Goal: Download file/media

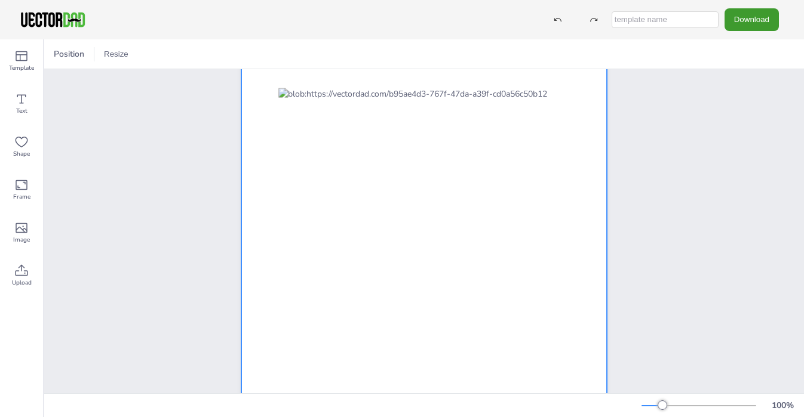
scroll to position [70, 0]
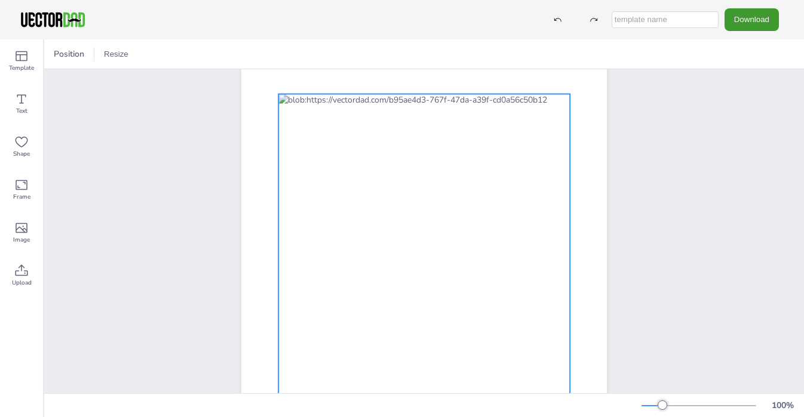
click at [398, 340] on div at bounding box center [423, 253] width 291 height 318
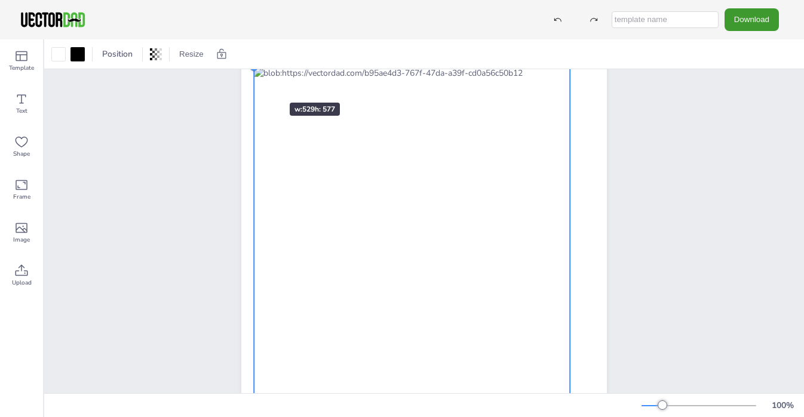
drag, startPoint x: 278, startPoint y: 91, endPoint x: 254, endPoint y: 81, distance: 26.5
click at [254, 81] on div "[DOMAIN_NAME] [US_STATE]" at bounding box center [423, 253] width 365 height 472
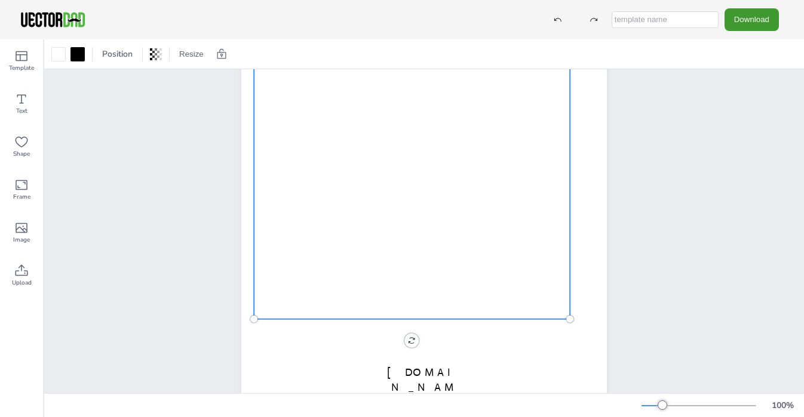
scroll to position [183, 0]
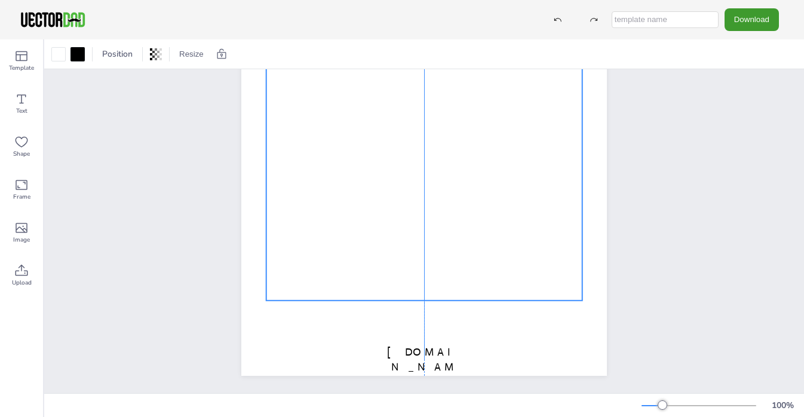
drag, startPoint x: 384, startPoint y: 273, endPoint x: 395, endPoint y: 275, distance: 10.9
click at [395, 275] on div at bounding box center [424, 128] width 316 height 345
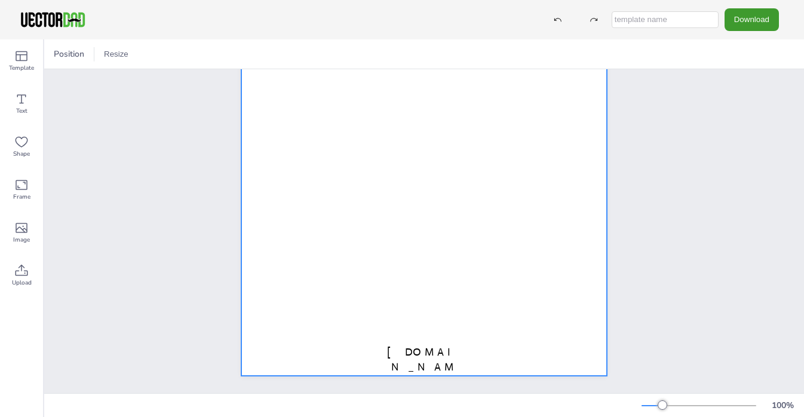
click at [459, 351] on p "[DOMAIN_NAME]" at bounding box center [424, 367] width 84 height 45
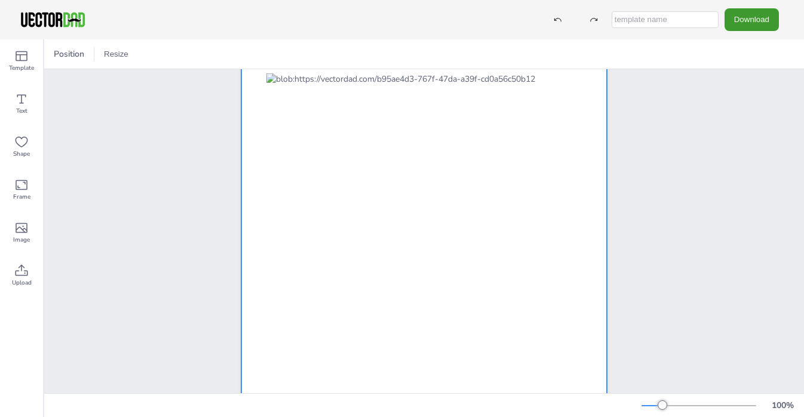
scroll to position [26, 0]
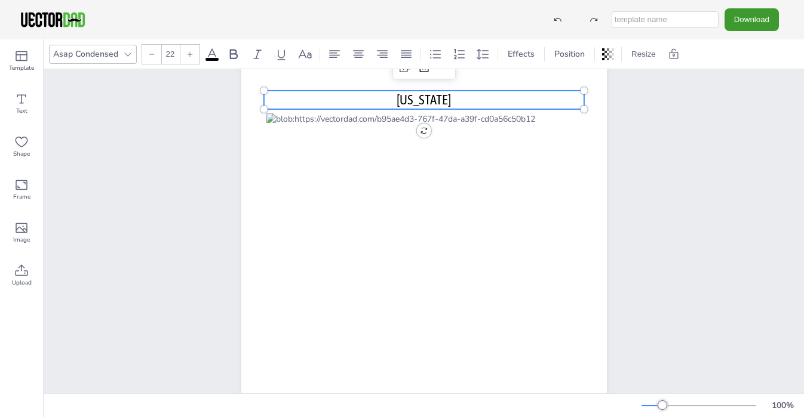
click at [449, 99] on p "[US_STATE]" at bounding box center [424, 100] width 320 height 19
click at [404, 94] on p "[US_STATE]" at bounding box center [424, 100] width 320 height 19
click at [410, 98] on p "[US_STATE]" at bounding box center [424, 100] width 320 height 19
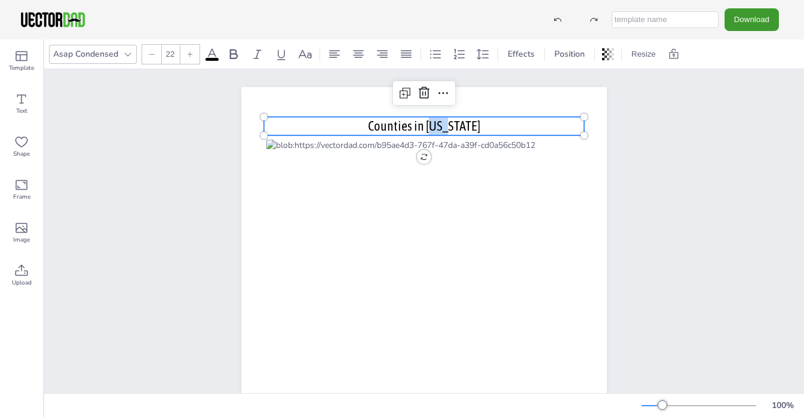
drag, startPoint x: 467, startPoint y: 127, endPoint x: 447, endPoint y: 128, distance: 20.3
click at [447, 128] on p "Counties in [US_STATE]" at bounding box center [424, 126] width 320 height 19
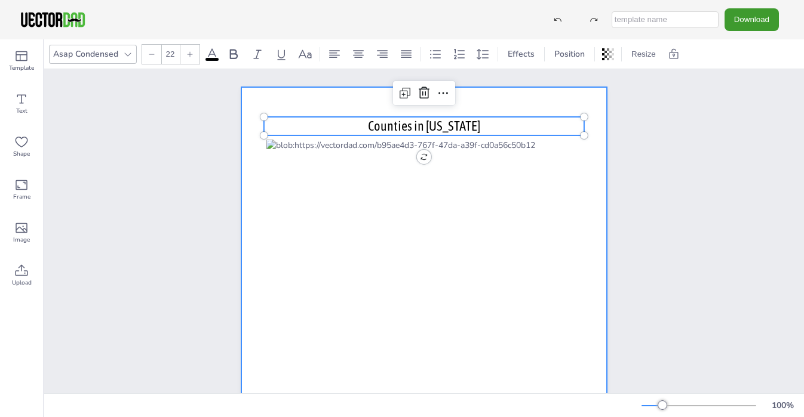
click at [602, 113] on div at bounding box center [423, 323] width 365 height 472
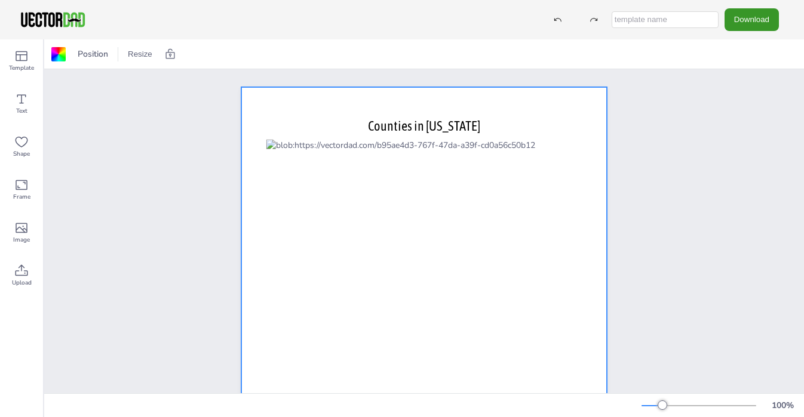
click at [763, 20] on button "Download" at bounding box center [751, 19] width 54 height 22
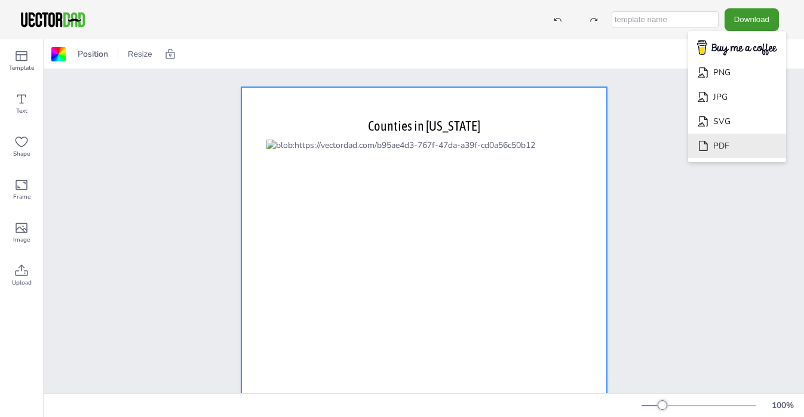
click at [740, 139] on li "PDF" at bounding box center [737, 146] width 98 height 24
